Goal: Task Accomplishment & Management: Use online tool/utility

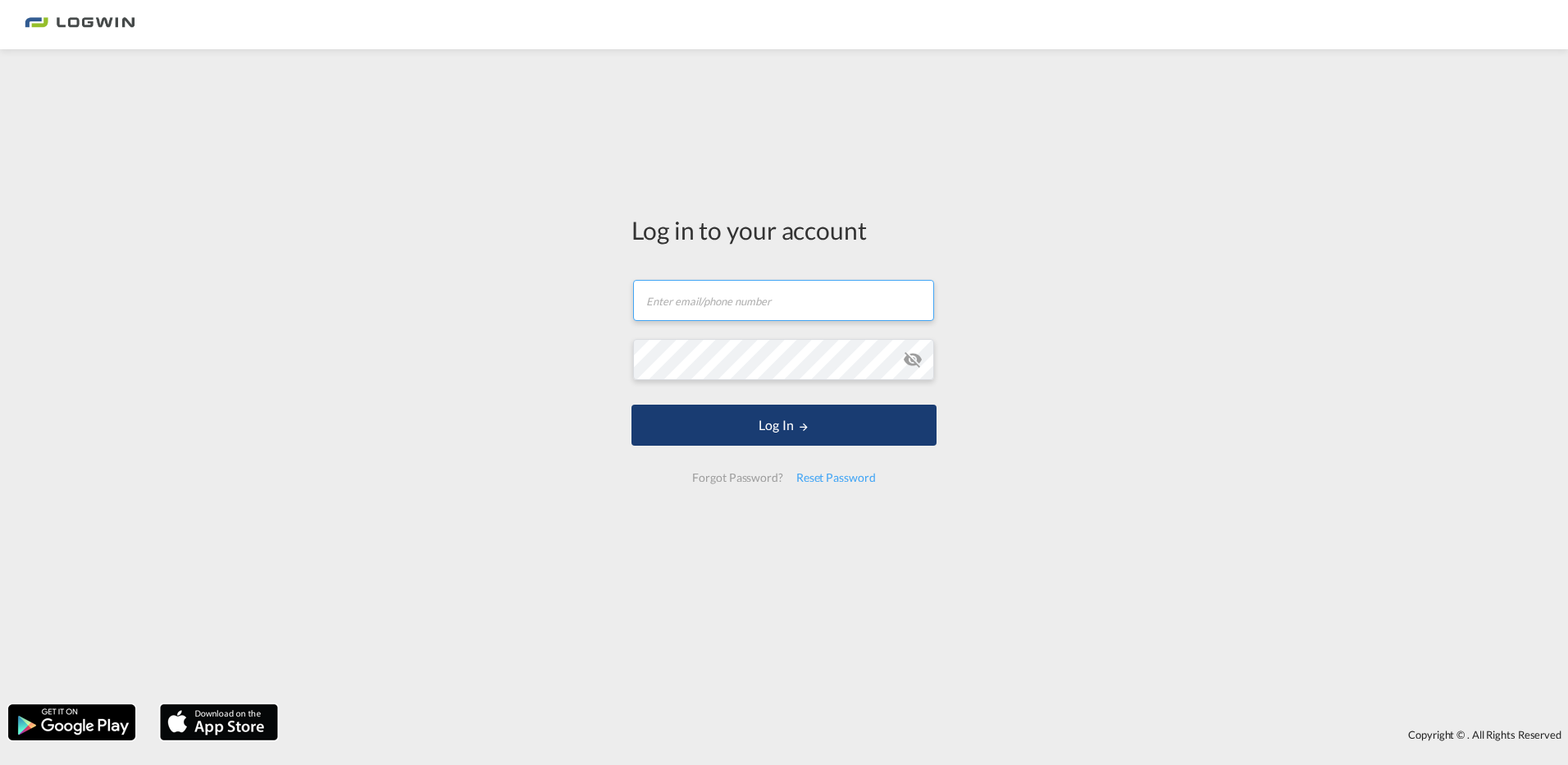
type input "[PERSON_NAME][EMAIL_ADDRESS][PERSON_NAME][DOMAIN_NAME]"
click at [769, 427] on button "Log In" at bounding box center [784, 424] width 305 height 41
